Goal: Task Accomplishment & Management: Use online tool/utility

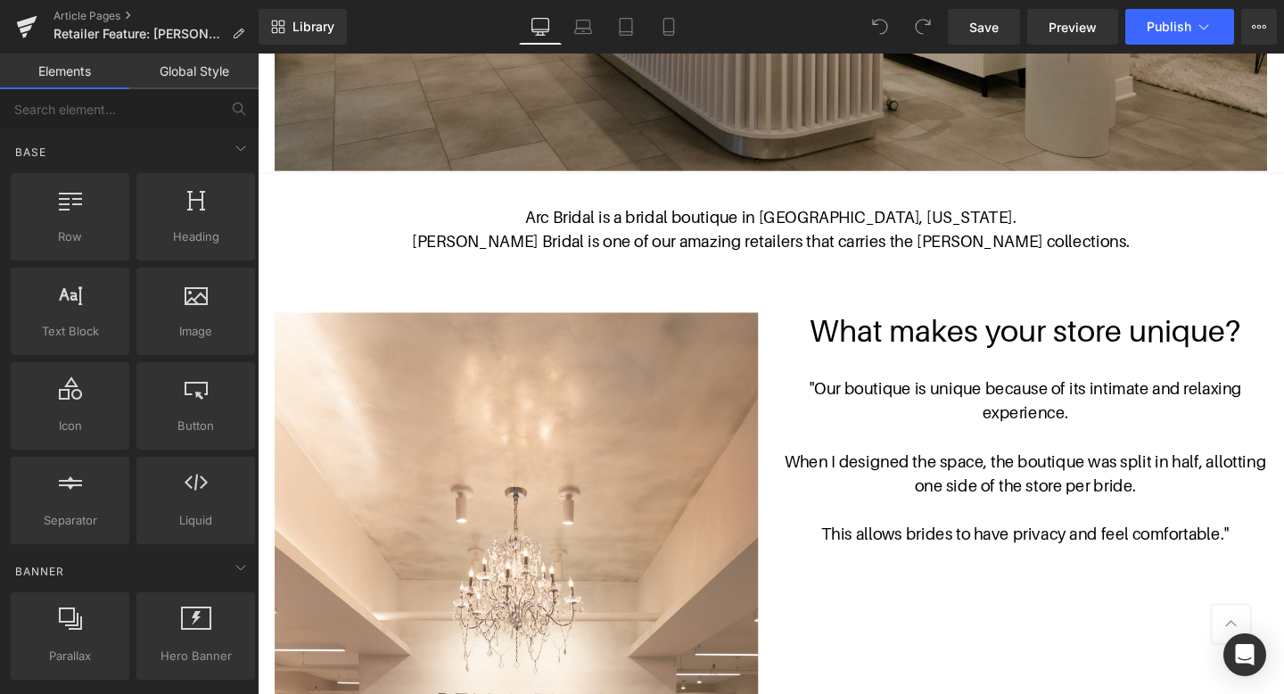
scroll to position [762, 0]
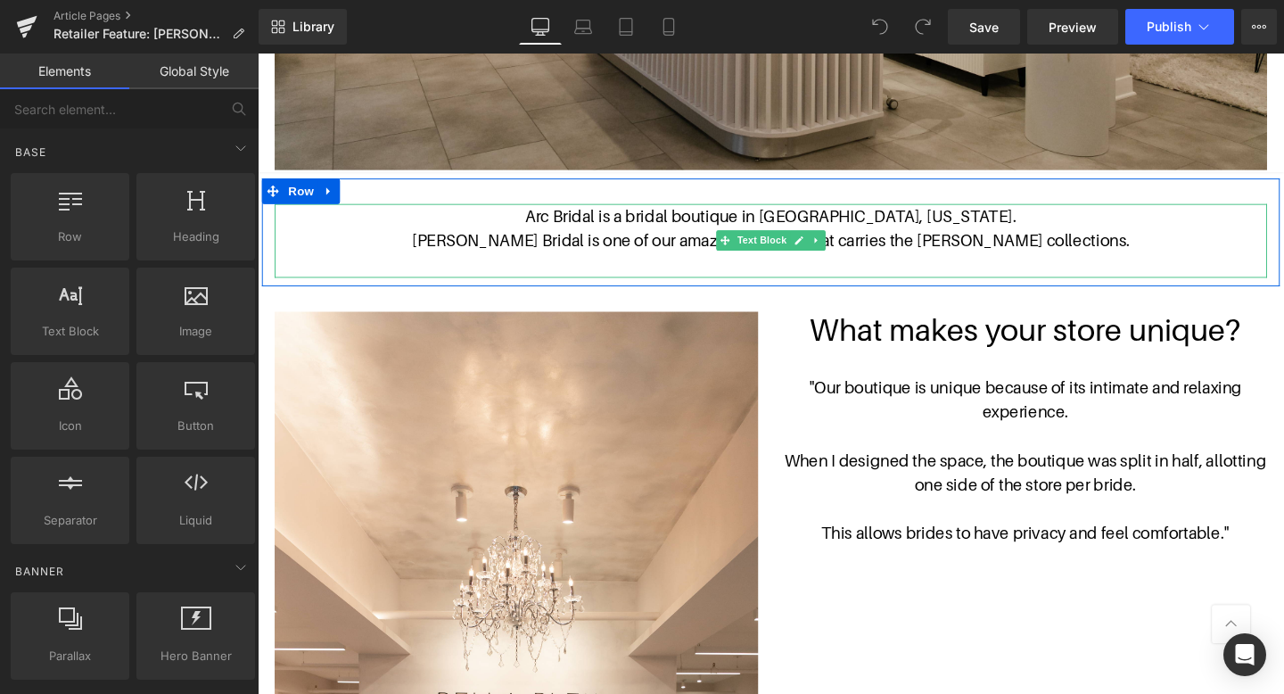
click at [777, 224] on p "Arc Bridal is a bridal boutique in [GEOGRAPHIC_DATA], [US_STATE]." at bounding box center [796, 224] width 1043 height 26
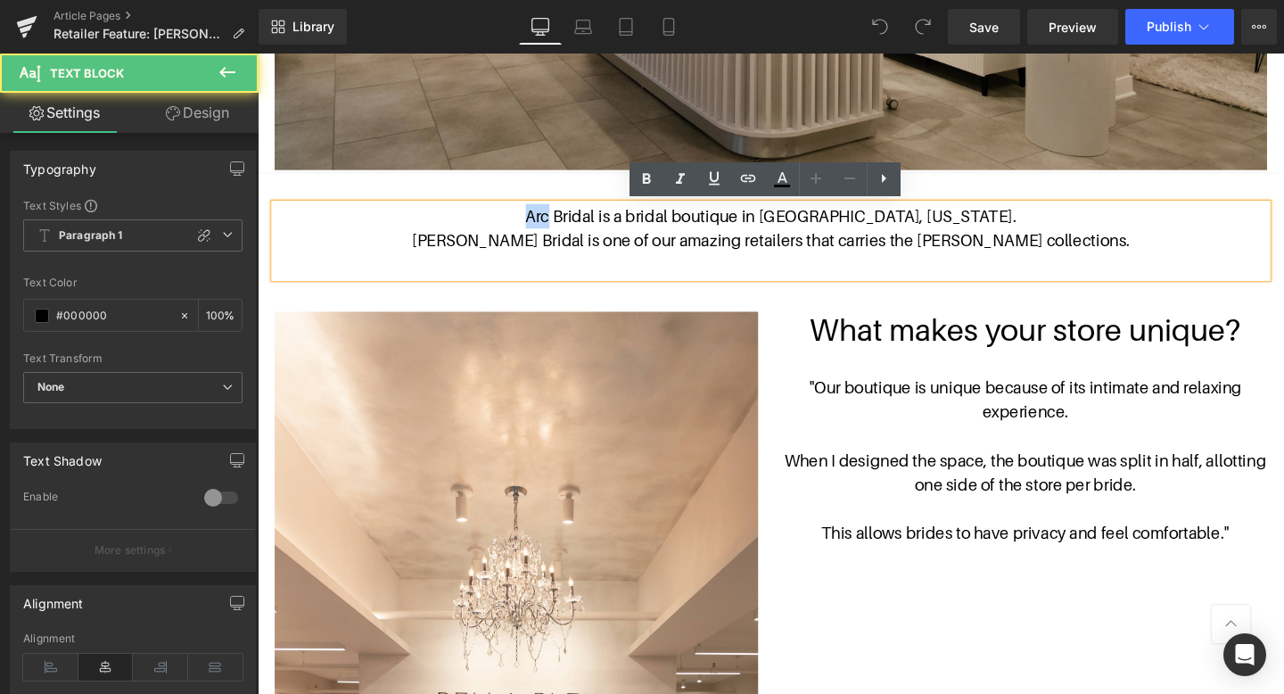
drag, startPoint x: 632, startPoint y: 223, endPoint x: 579, endPoint y: 223, distance: 52.6
click at [579, 223] on p "Arc Bridal is a bridal boutique in [GEOGRAPHIC_DATA], [US_STATE]." at bounding box center [796, 224] width 1043 height 26
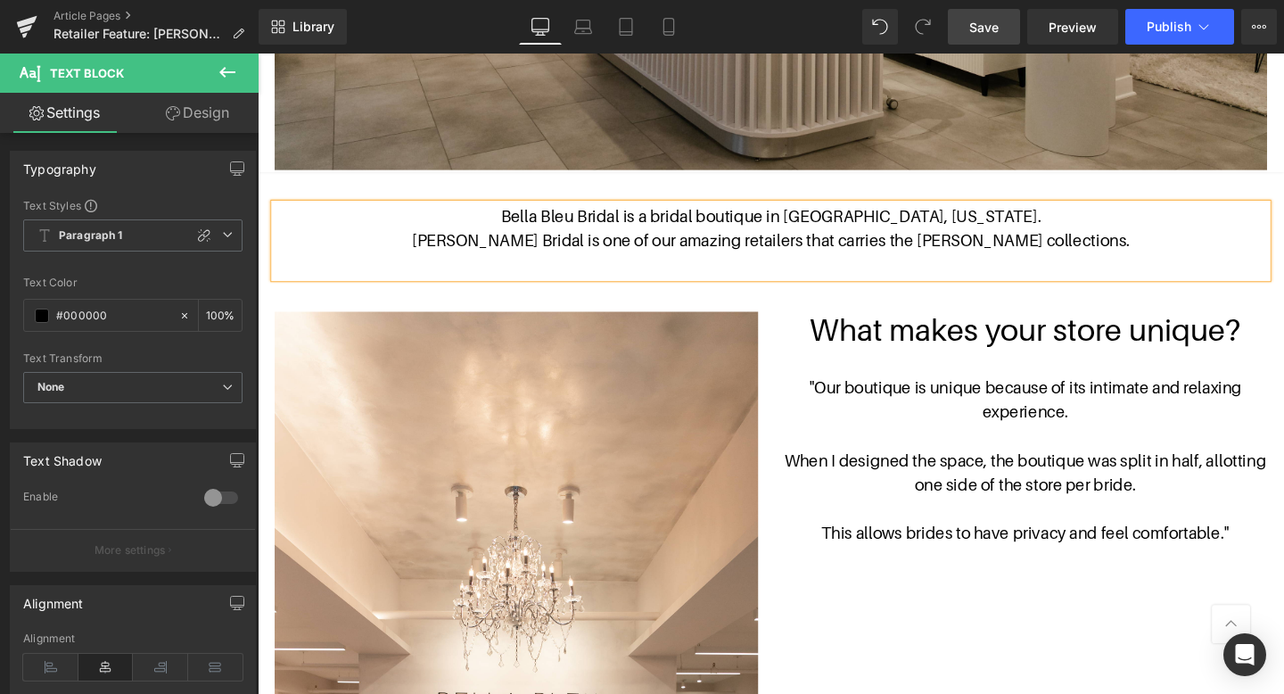
click at [1005, 28] on link "Save" at bounding box center [984, 27] width 72 height 36
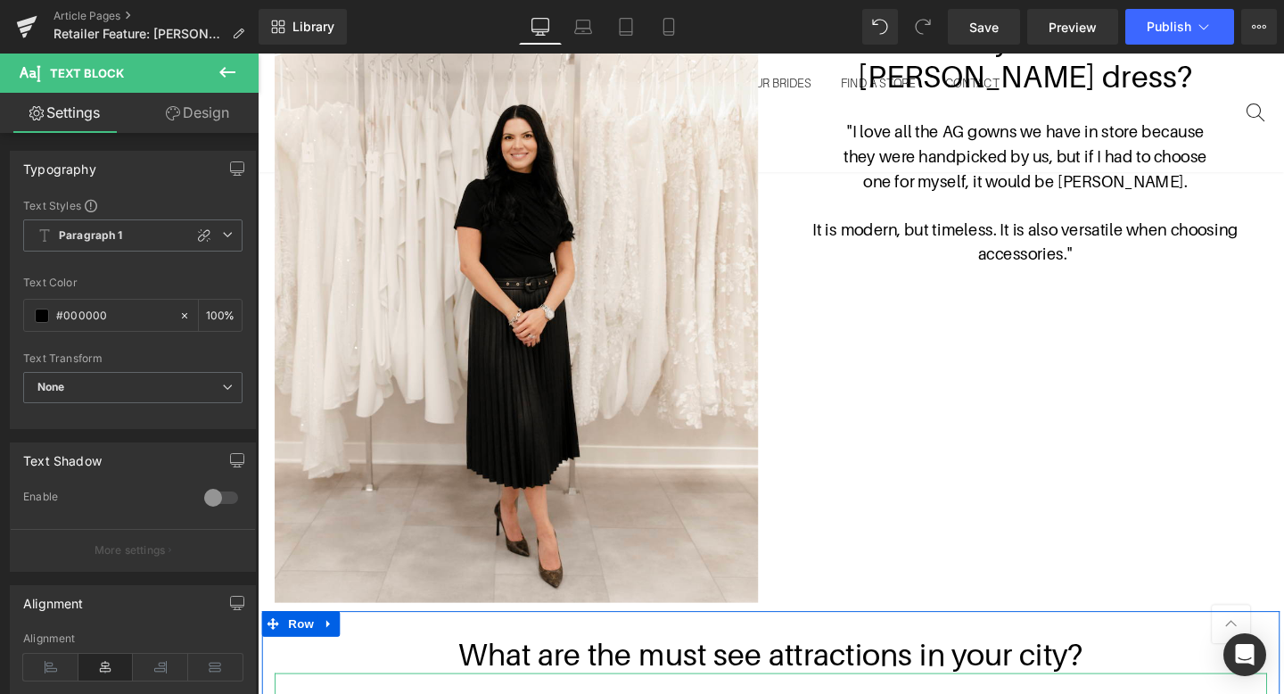
scroll to position [1296, 0]
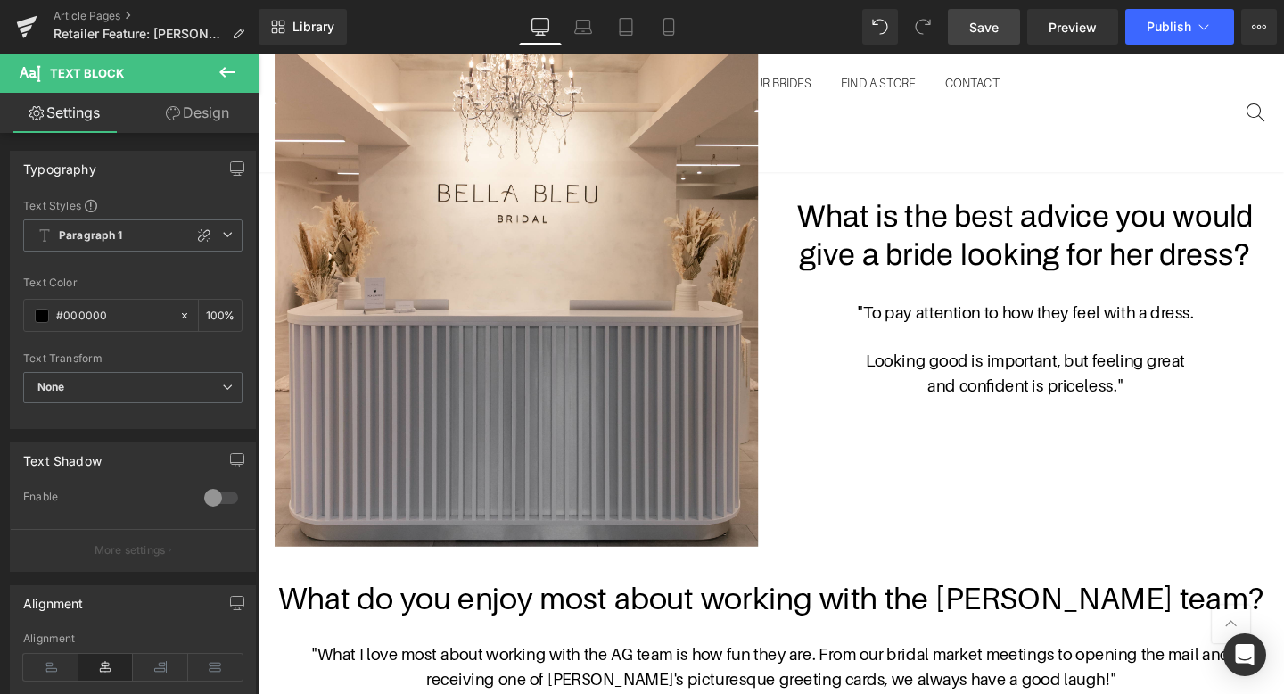
click at [965, 14] on link "Save" at bounding box center [984, 27] width 72 height 36
